Goal: Information Seeking & Learning: Learn about a topic

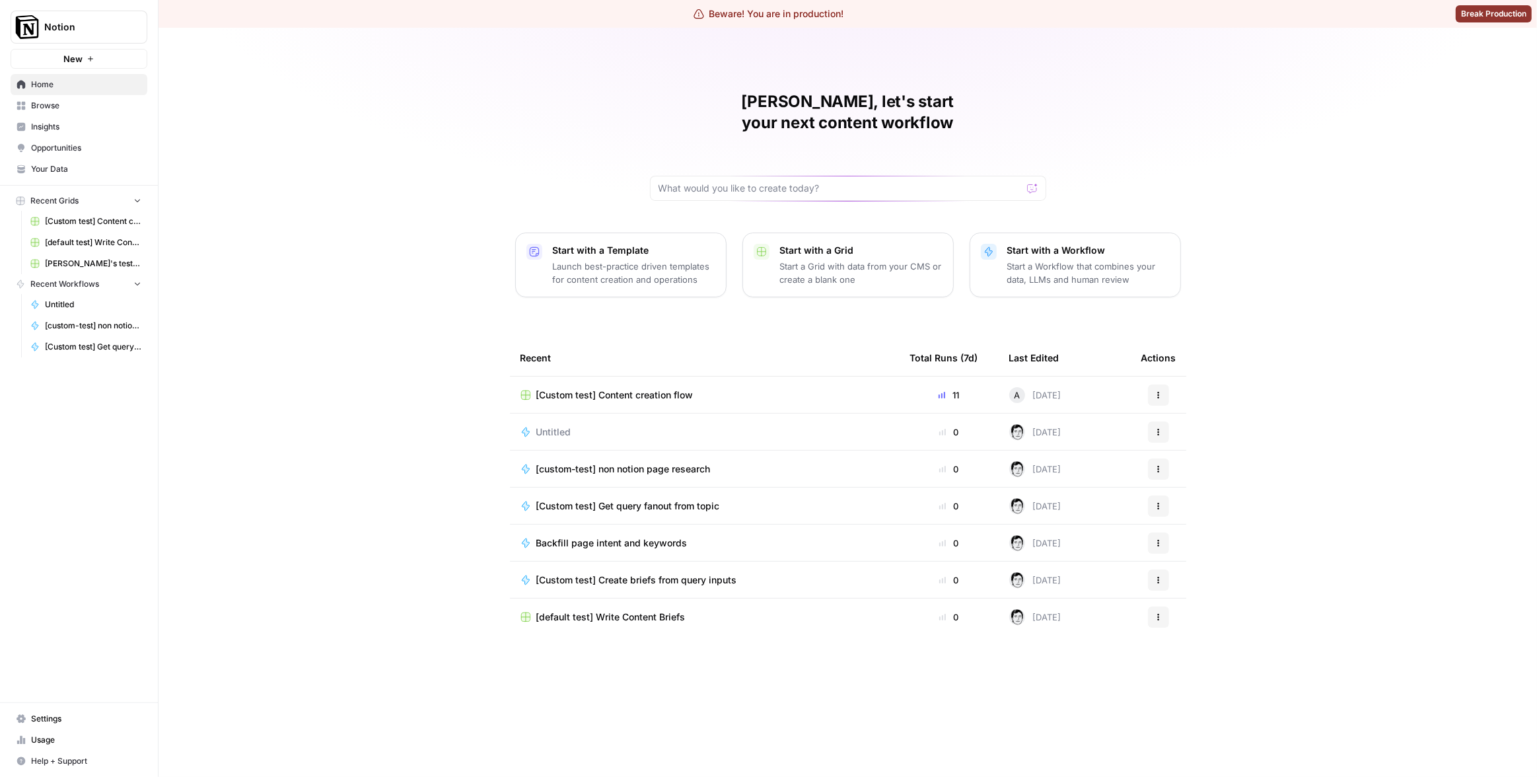
click at [59, 20] on span "Notion" at bounding box center [84, 26] width 80 height 13
click at [377, 55] on div "[PERSON_NAME], let's start your next content workflow Start with a Template Lau…" at bounding box center [848, 402] width 1379 height 749
click at [52, 126] on span "Insights" at bounding box center [86, 127] width 110 height 12
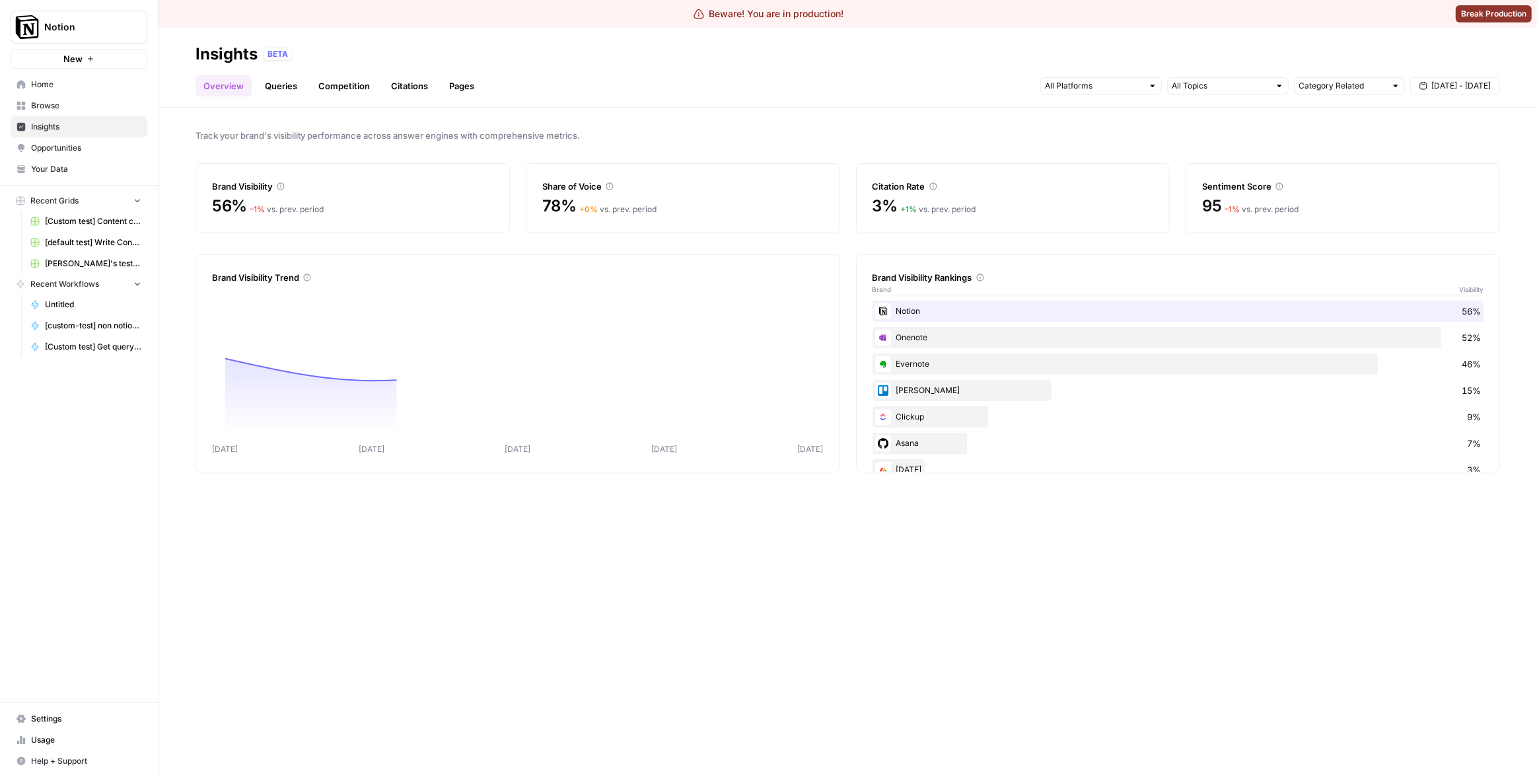
click at [467, 93] on link "Pages" at bounding box center [461, 85] width 41 height 21
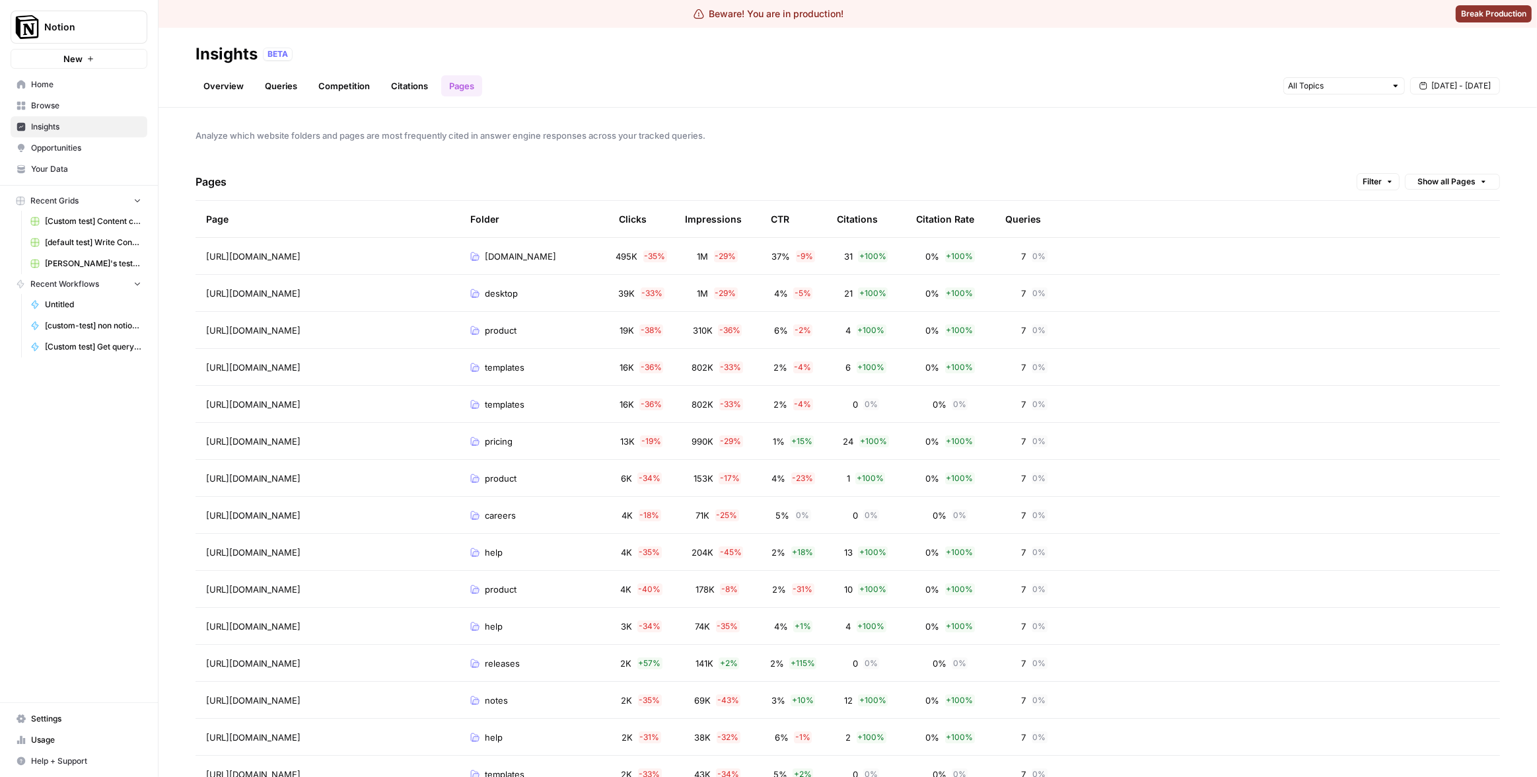
click at [688, 79] on div "Overview Queries Competition Citations Pages [DATE] - [DATE]" at bounding box center [848, 81] width 1305 height 32
click at [1363, 180] on span "Filter" at bounding box center [1372, 182] width 19 height 12
click at [1108, 241] on button "Add Filter" at bounding box center [1152, 239] width 443 height 17
click at [1067, 236] on div at bounding box center [999, 241] width 137 height 21
click at [1056, 240] on div at bounding box center [1058, 240] width 9 height 13
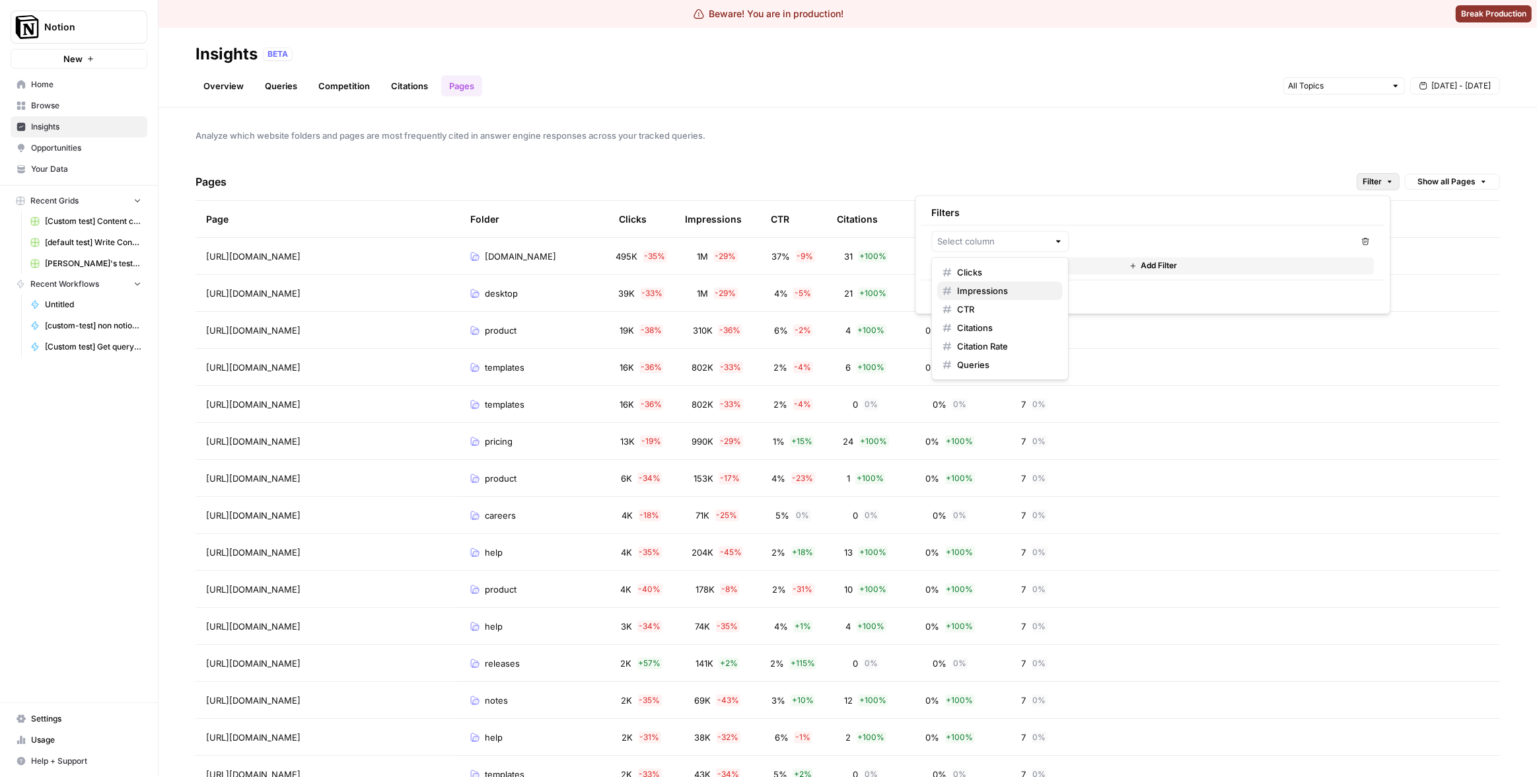
click at [1021, 287] on span "Impressions" at bounding box center [1004, 290] width 95 height 13
type input "Impressions"
click at [1114, 240] on input "number" at bounding box center [1143, 240] width 126 height 13
type input "150000"
click at [941, 295] on span "Save" at bounding box center [946, 294] width 19 height 12
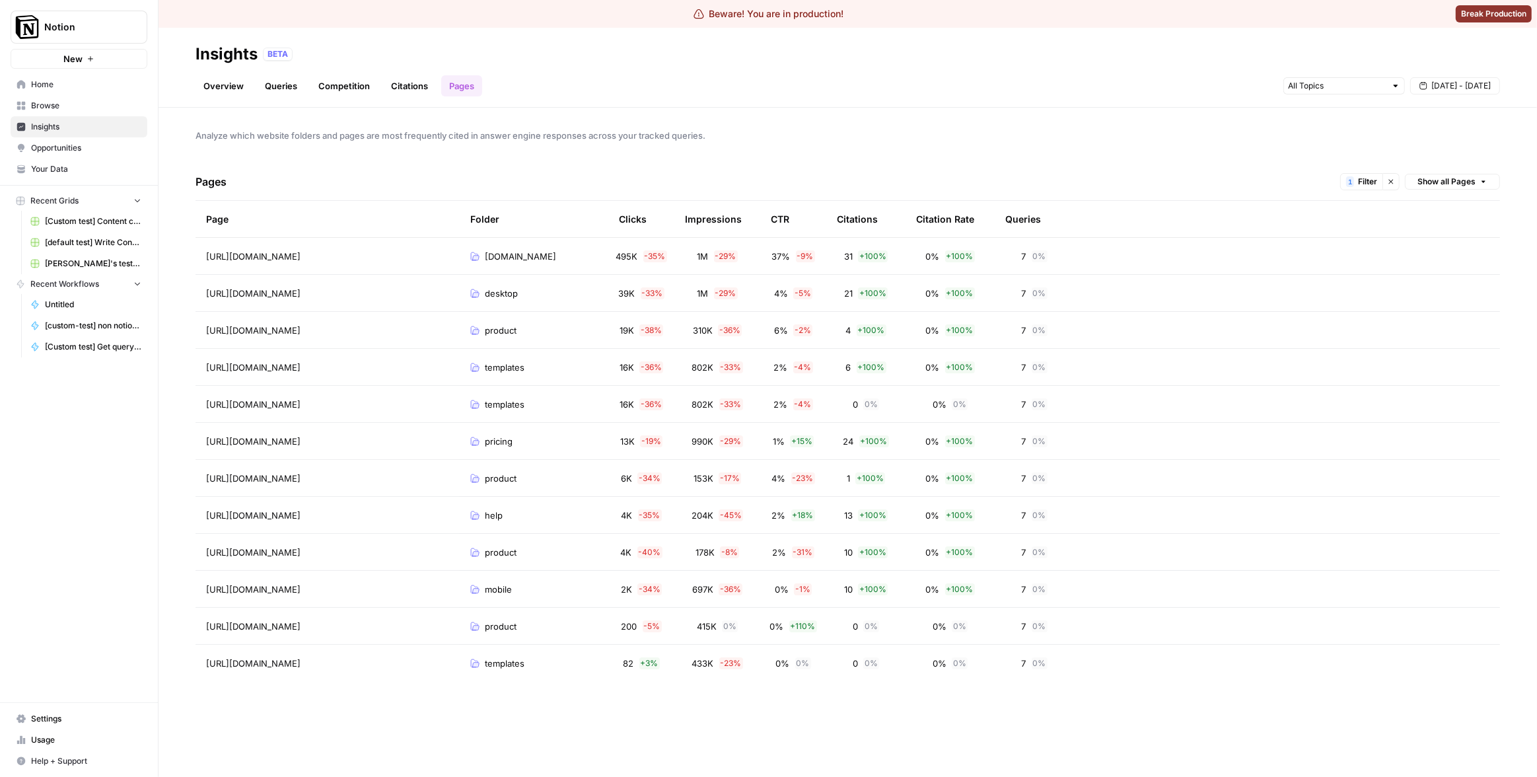
click at [1375, 182] on span "Filter" at bounding box center [1367, 182] width 19 height 12
click at [1266, 236] on input "number" at bounding box center [1279, 240] width 126 height 13
type input "803000"
click at [930, 297] on span "Save" at bounding box center [939, 294] width 19 height 12
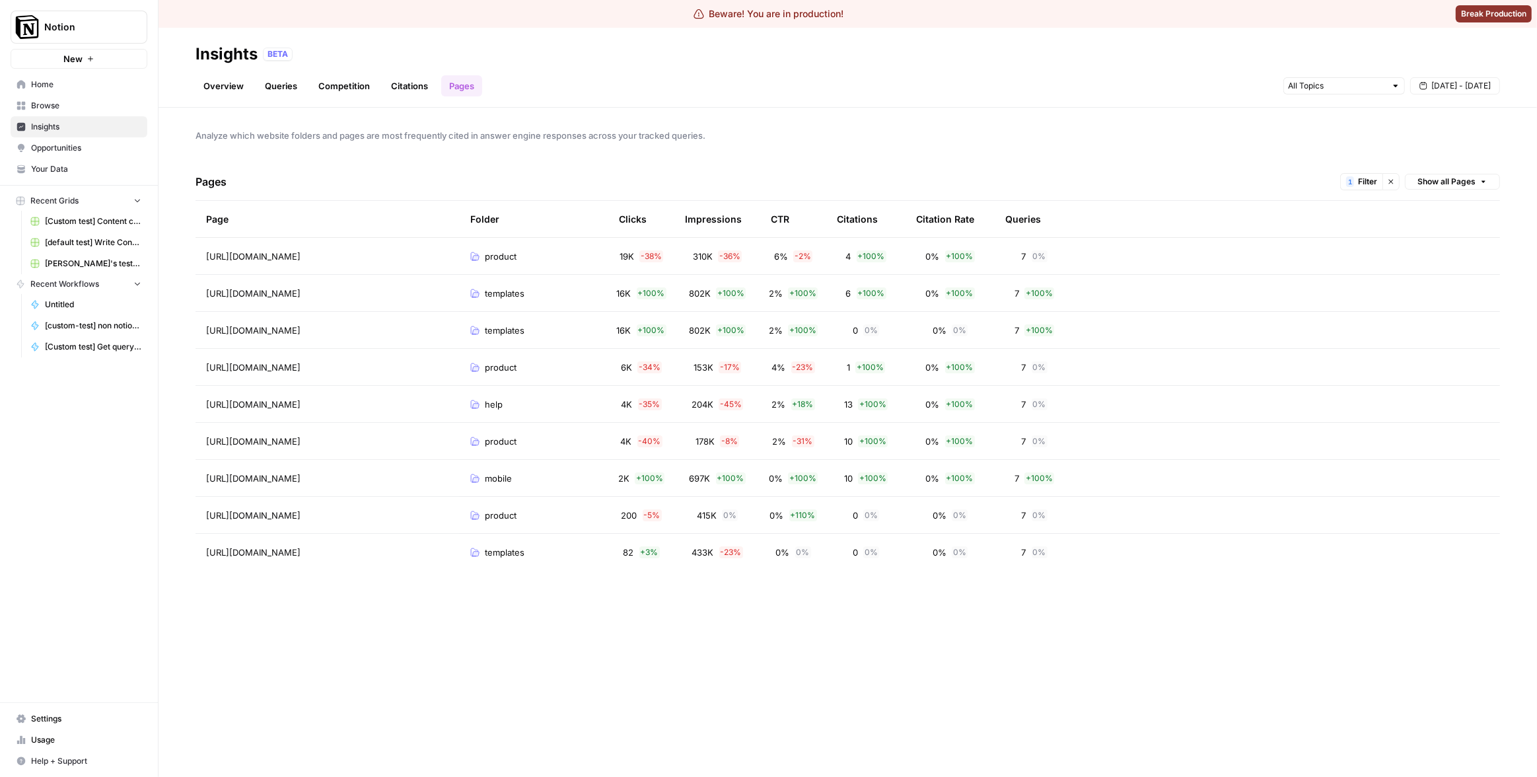
click at [1001, 145] on div "Analyze which website folders and pages are most frequently cited in answer eng…" at bounding box center [848, 442] width 1379 height 669
click at [1362, 180] on span "Filter" at bounding box center [1367, 182] width 19 height 12
click at [1092, 271] on button "Add Filter" at bounding box center [1146, 265] width 443 height 17
click at [1021, 265] on input "text" at bounding box center [985, 267] width 111 height 13
click at [988, 297] on span "Clicks" at bounding box center [996, 298] width 95 height 13
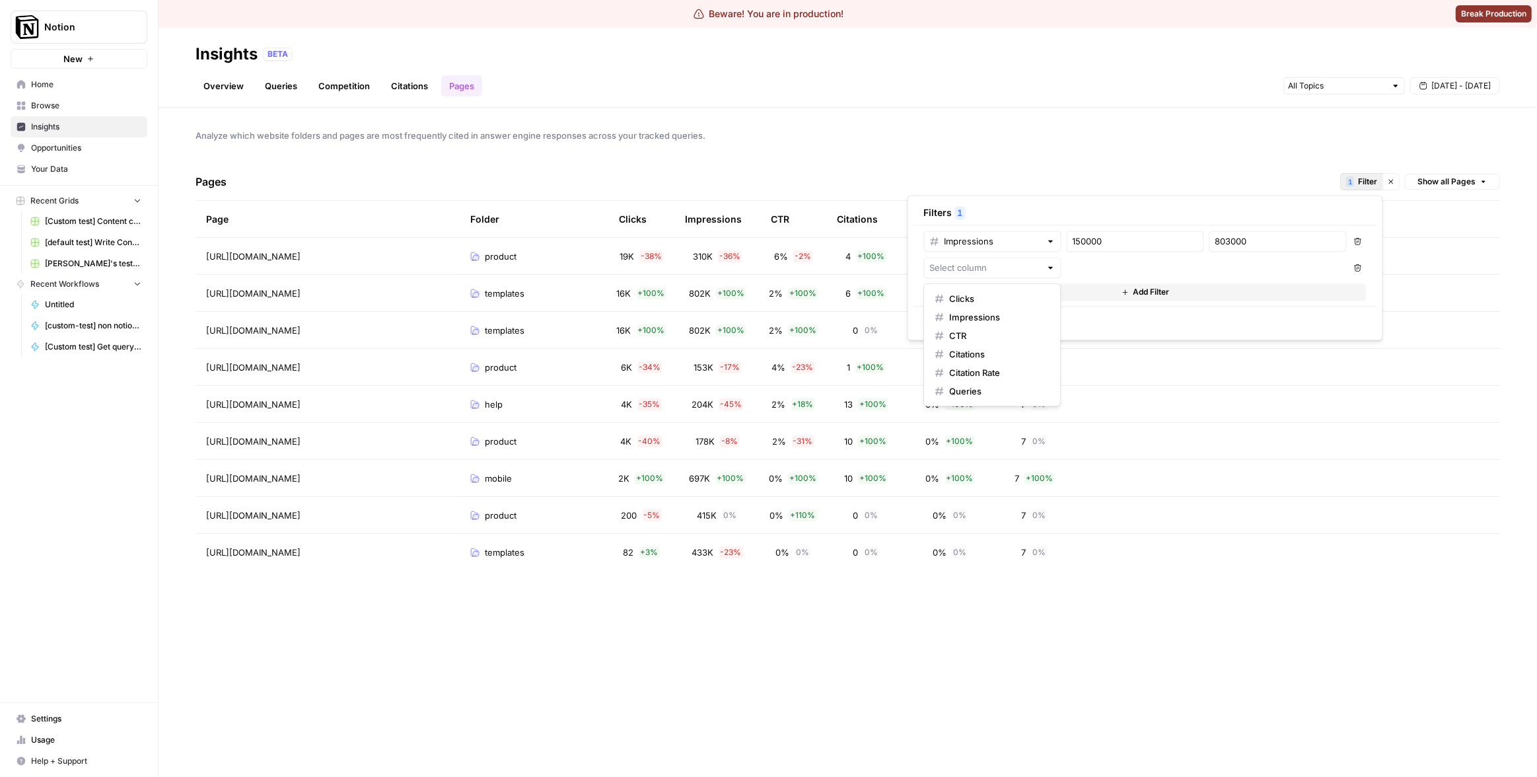
type input "Clicks"
click at [1115, 269] on input "number" at bounding box center [1136, 267] width 126 height 13
click at [1250, 267] on input "number" at bounding box center [1278, 267] width 126 height 13
type input "4000"
click at [946, 320] on span "Save" at bounding box center [938, 320] width 19 height 12
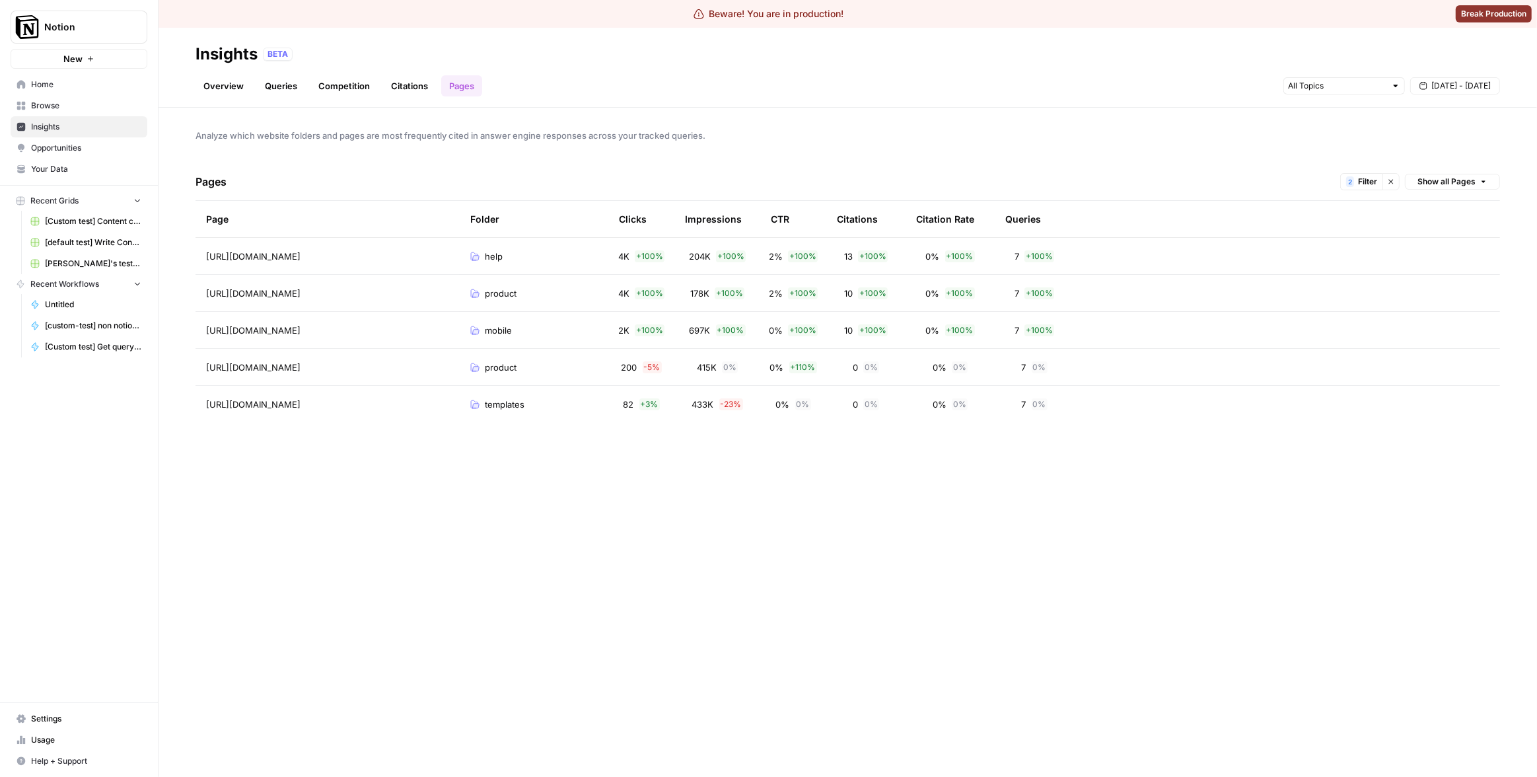
click at [967, 156] on div "Analyze which website folders and pages are most frequently cited in answer eng…" at bounding box center [848, 442] width 1379 height 669
click at [1349, 182] on span "2" at bounding box center [1350, 181] width 4 height 11
click at [1089, 291] on button "Add Filter" at bounding box center [1146, 291] width 443 height 17
click at [1020, 299] on input "text" at bounding box center [985, 293] width 111 height 13
click at [1116, 452] on div "Analyze which website folders and pages are most frequently cited in answer eng…" at bounding box center [848, 442] width 1379 height 669
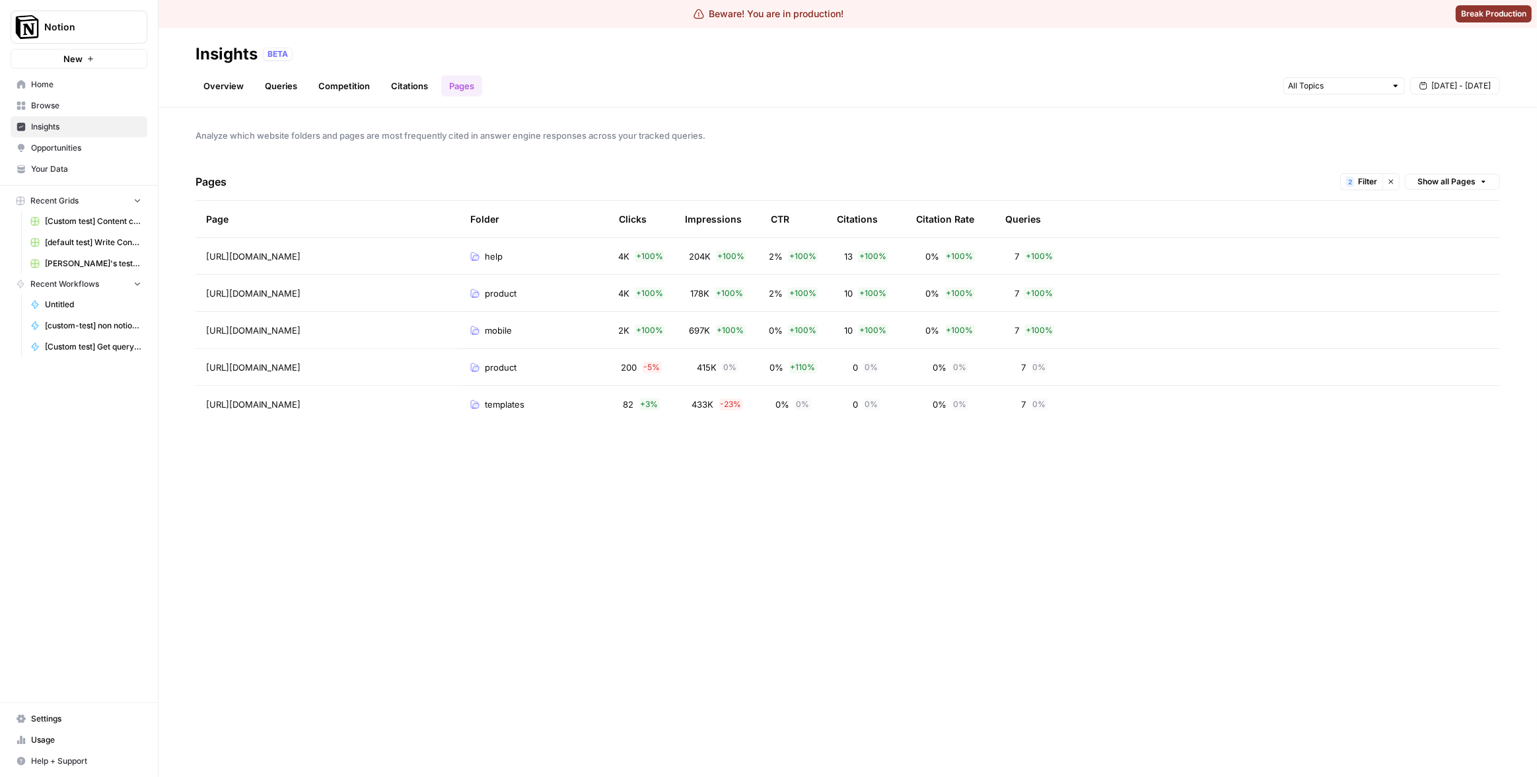
click at [1170, 451] on div "Analyze which website folders and pages are most frequently cited in answer eng…" at bounding box center [848, 442] width 1379 height 669
click at [995, 366] on td "7 0 %" at bounding box center [1034, 367] width 79 height 36
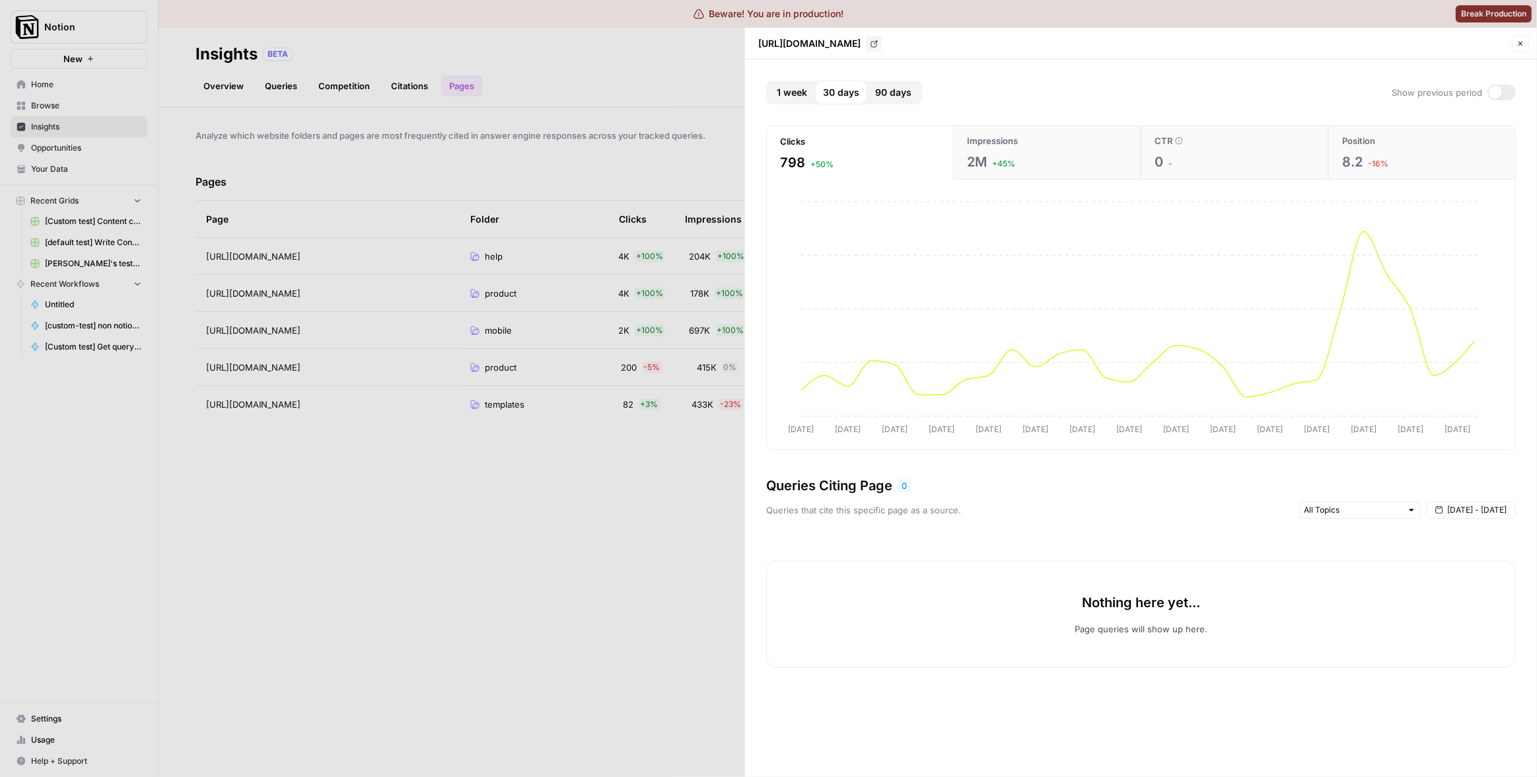
click at [695, 502] on div at bounding box center [768, 388] width 1537 height 777
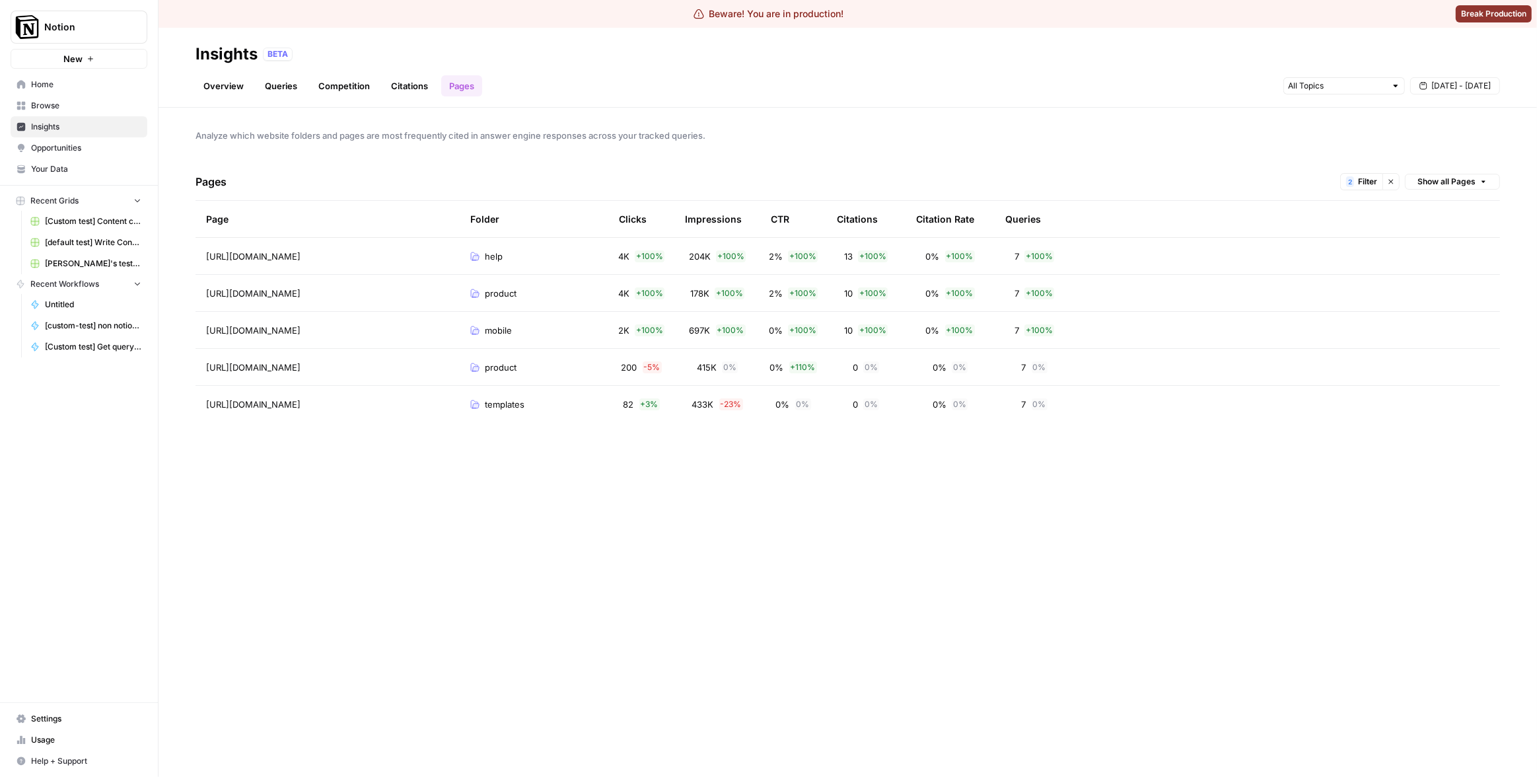
click at [875, 487] on div "Analyze which website folders and pages are most frequently cited in answer eng…" at bounding box center [848, 442] width 1379 height 669
click at [1358, 184] on span "Filter" at bounding box center [1367, 182] width 19 height 12
click at [1027, 295] on input "text" at bounding box center [986, 293] width 111 height 13
click at [1142, 352] on div "Save Clear All" at bounding box center [1146, 346] width 464 height 28
click at [1358, 271] on button "Remove" at bounding box center [1358, 267] width 17 height 21
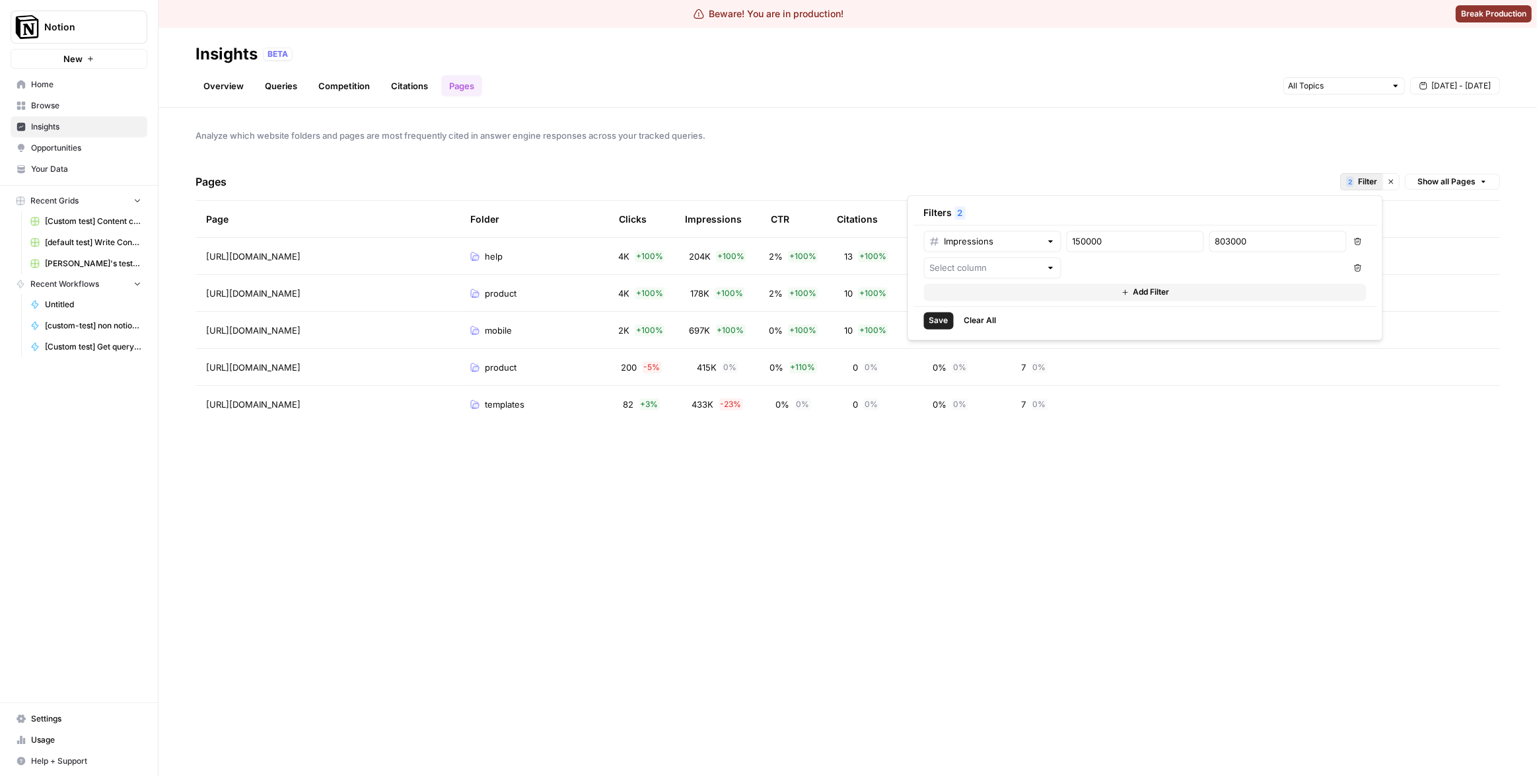
click at [1361, 246] on div "Remove" at bounding box center [1359, 239] width 50 height 24
click at [1347, 245] on div "Impressions 150000 803000 Remove" at bounding box center [1145, 241] width 443 height 21
click at [1351, 244] on button "Remove" at bounding box center [1357, 241] width 17 height 21
click at [1357, 244] on icon "button" at bounding box center [1358, 241] width 8 height 8
click at [935, 300] on button "Save" at bounding box center [939, 293] width 30 height 17
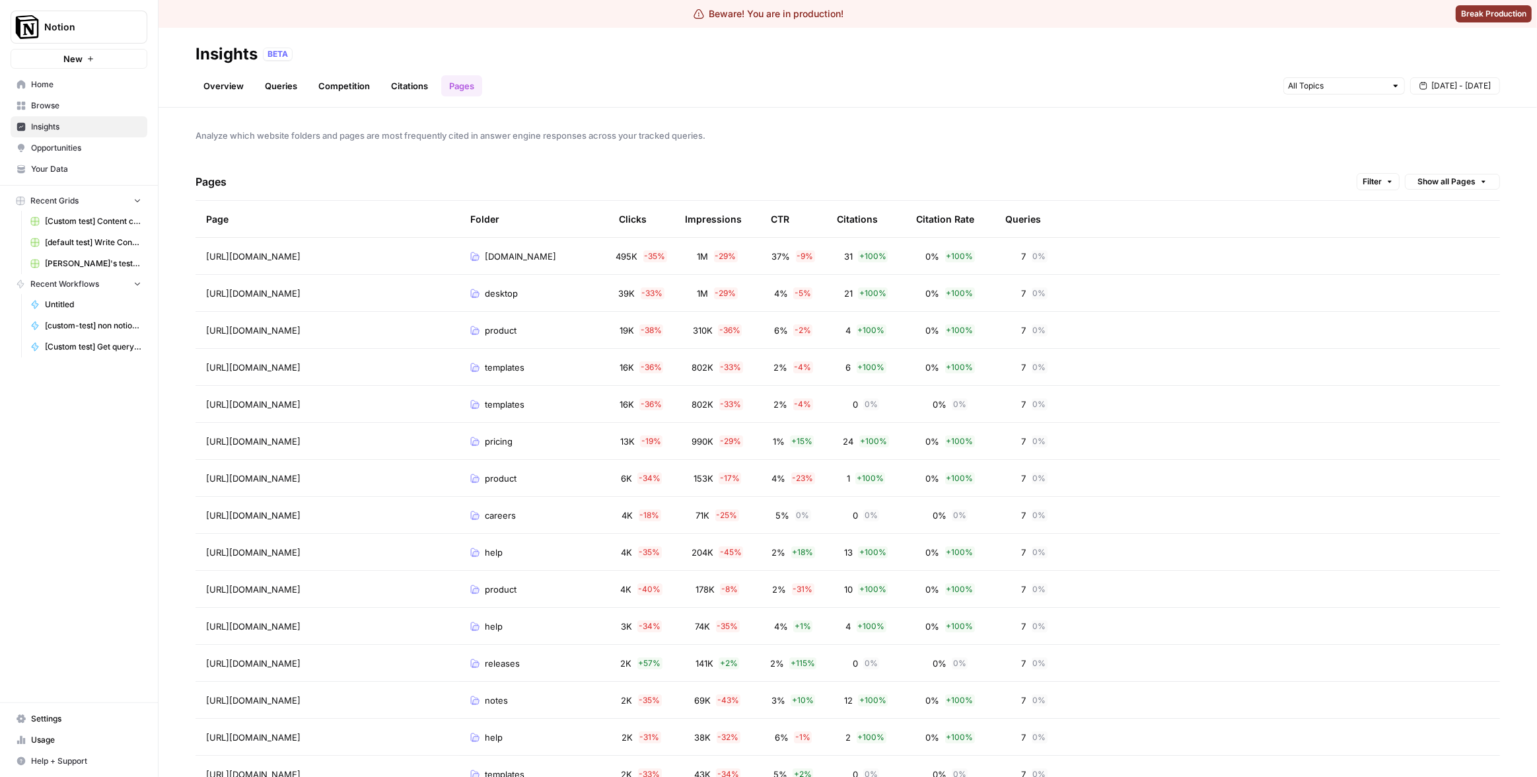
click at [1242, 156] on div "Analyze which website folders and pages are most frequently cited in answer eng…" at bounding box center [848, 442] width 1379 height 669
click at [939, 143] on div "Analyze which website folders and pages are most frequently cited in answer eng…" at bounding box center [848, 442] width 1379 height 669
click at [1386, 180] on icon "button" at bounding box center [1390, 182] width 8 height 8
click at [1376, 139] on span "Analyze which website folders and pages are most frequently cited in answer eng…" at bounding box center [848, 135] width 1305 height 13
click at [1375, 178] on button "Filter" at bounding box center [1378, 181] width 43 height 17
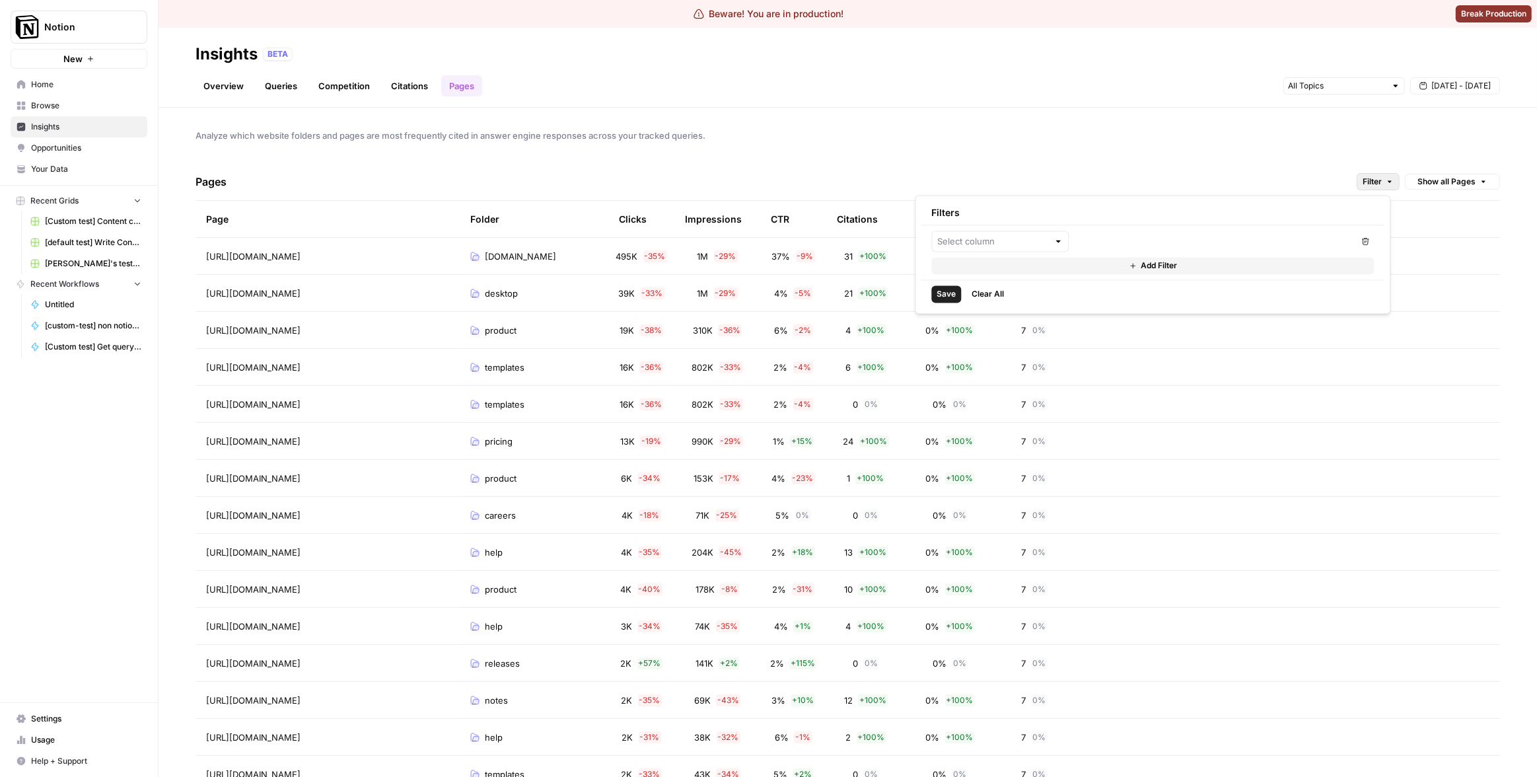
click at [1178, 157] on div "Analyze which website folders and pages are most frequently cited in answer eng…" at bounding box center [848, 442] width 1379 height 669
click at [1472, 174] on button "Show all Pages" at bounding box center [1452, 182] width 95 height 16
click at [1453, 210] on span "Grouped by Folder" at bounding box center [1446, 209] width 77 height 13
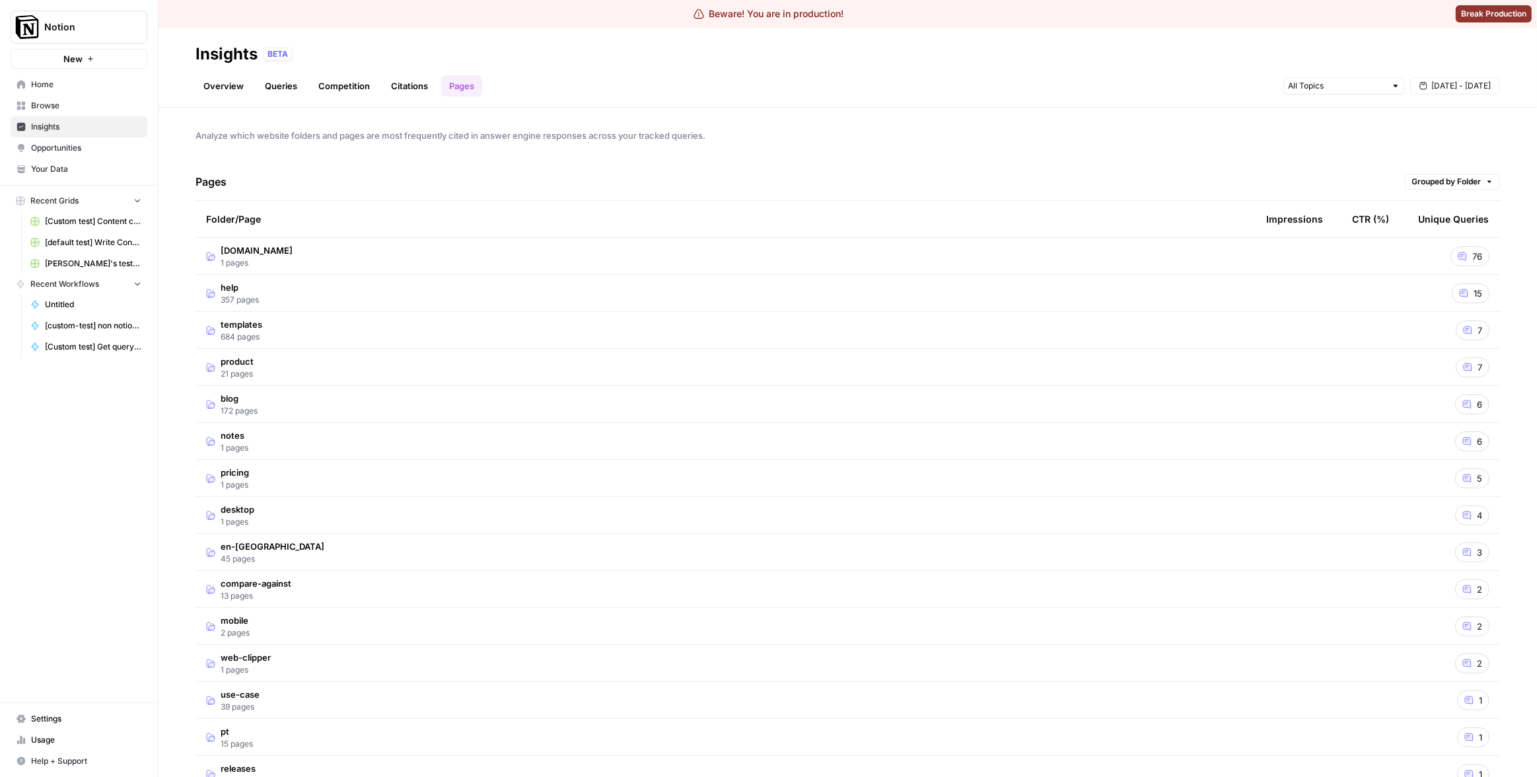
click at [1284, 147] on div "Analyze which website folders and pages are most frequently cited in answer eng…" at bounding box center [848, 442] width 1379 height 669
click at [1450, 180] on span "Grouped by Folder" at bounding box center [1446, 182] width 69 height 12
click at [1451, 223] on span "Show all Pages" at bounding box center [1446, 228] width 77 height 13
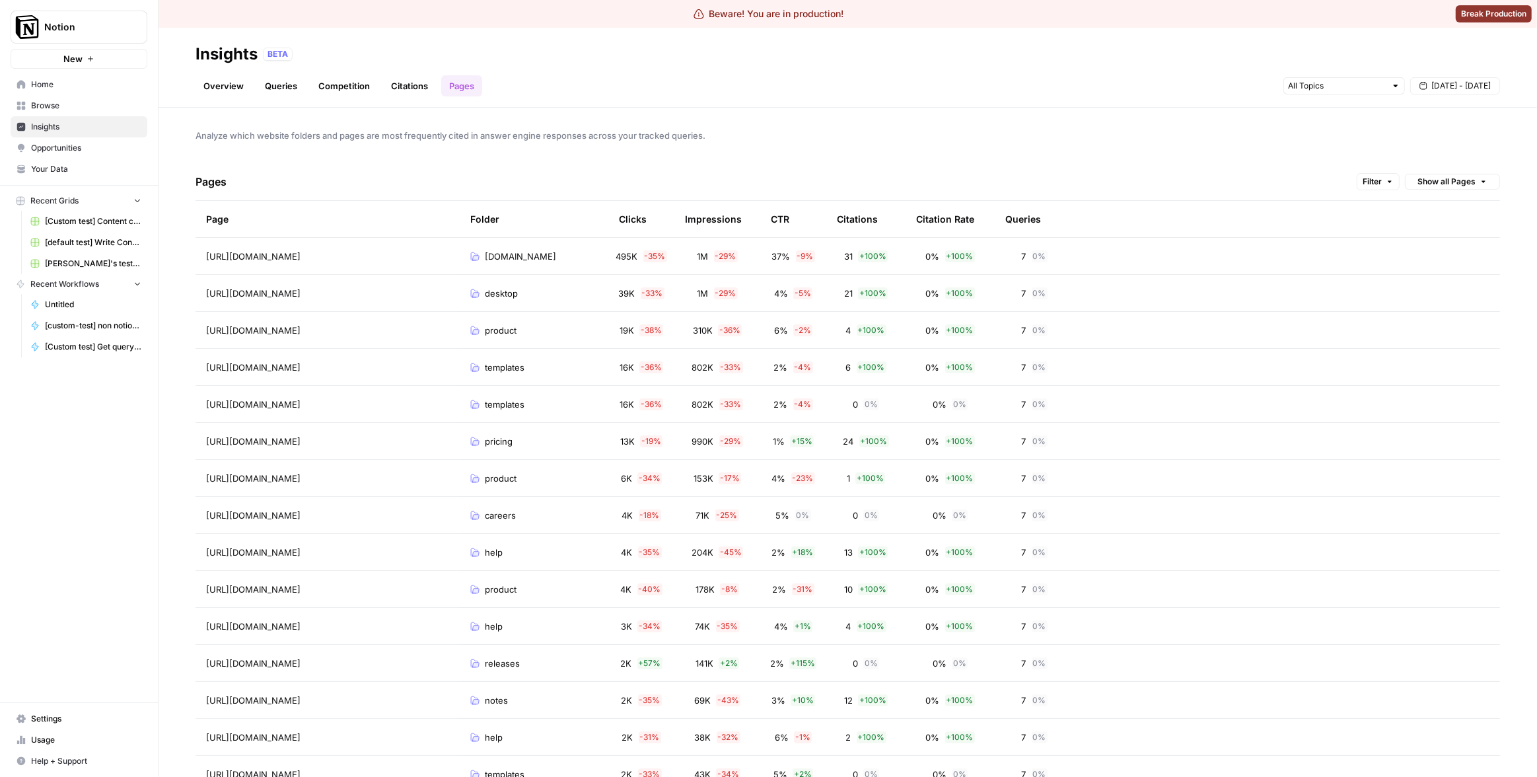
click at [1203, 147] on div "Analyze which website folders and pages are most frequently cited in answer eng…" at bounding box center [848, 442] width 1379 height 669
click at [750, 135] on span "Analyze which website folders and pages are most frequently cited in answer eng…" at bounding box center [848, 135] width 1305 height 13
